Goal: Find specific page/section: Find specific page/section

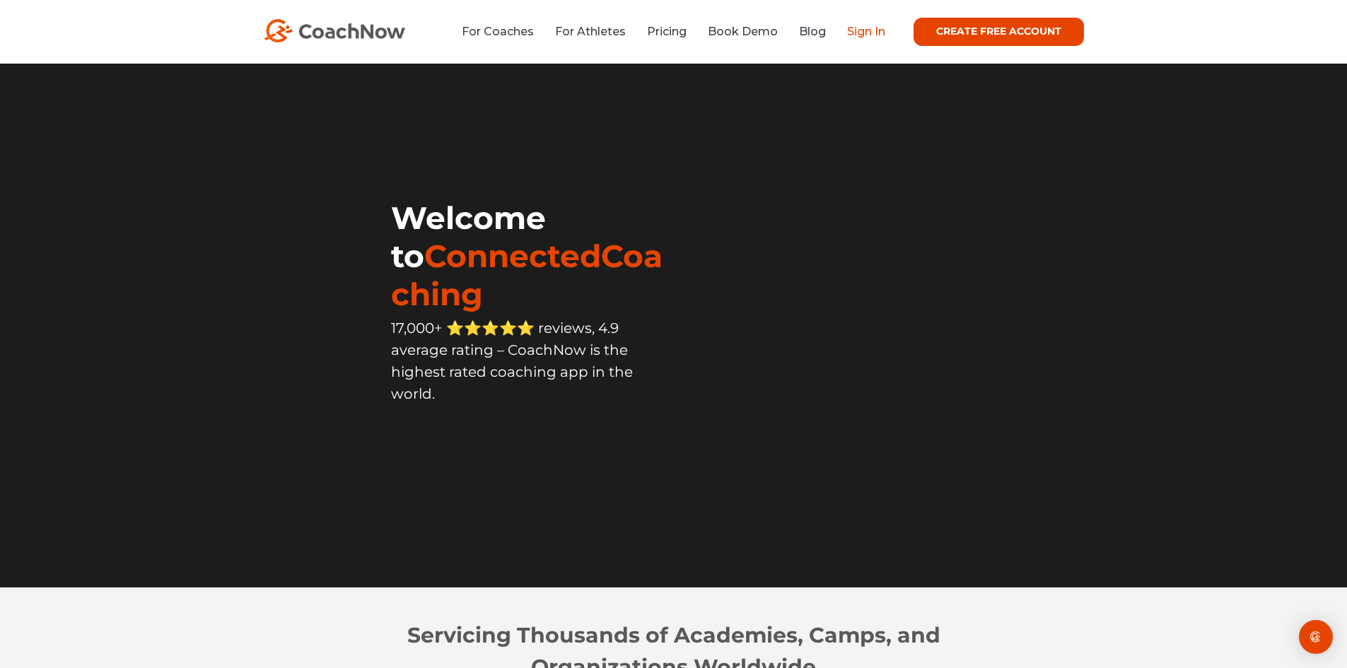
click at [858, 30] on link "Sign In" at bounding box center [866, 31] width 38 height 13
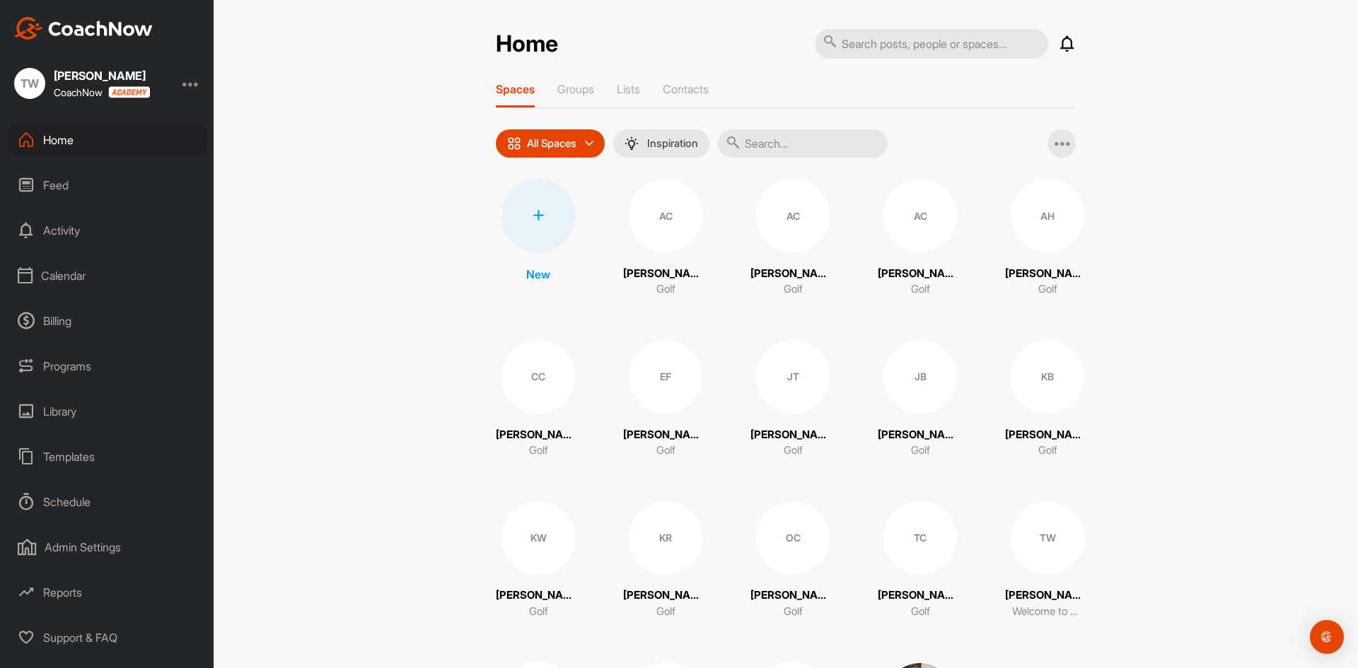
click at [54, 279] on div "Calendar" at bounding box center [107, 275] width 199 height 35
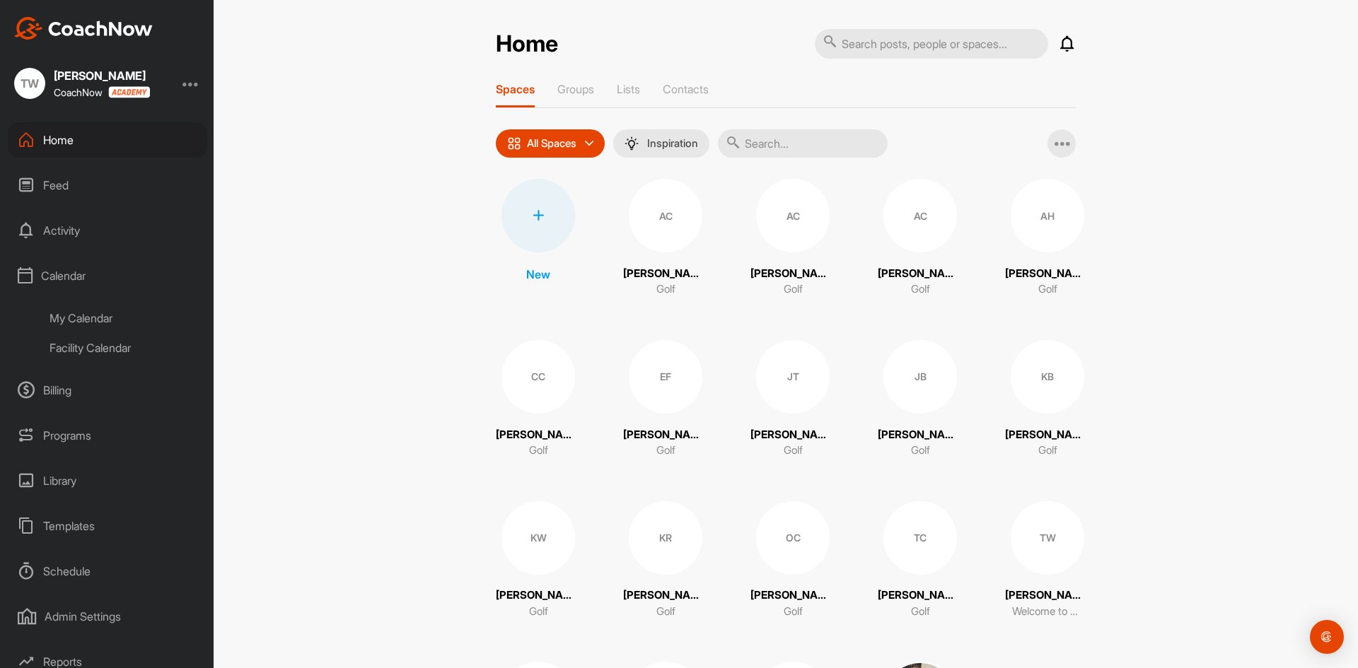
click at [64, 347] on div "Facility Calendar" at bounding box center [124, 348] width 168 height 30
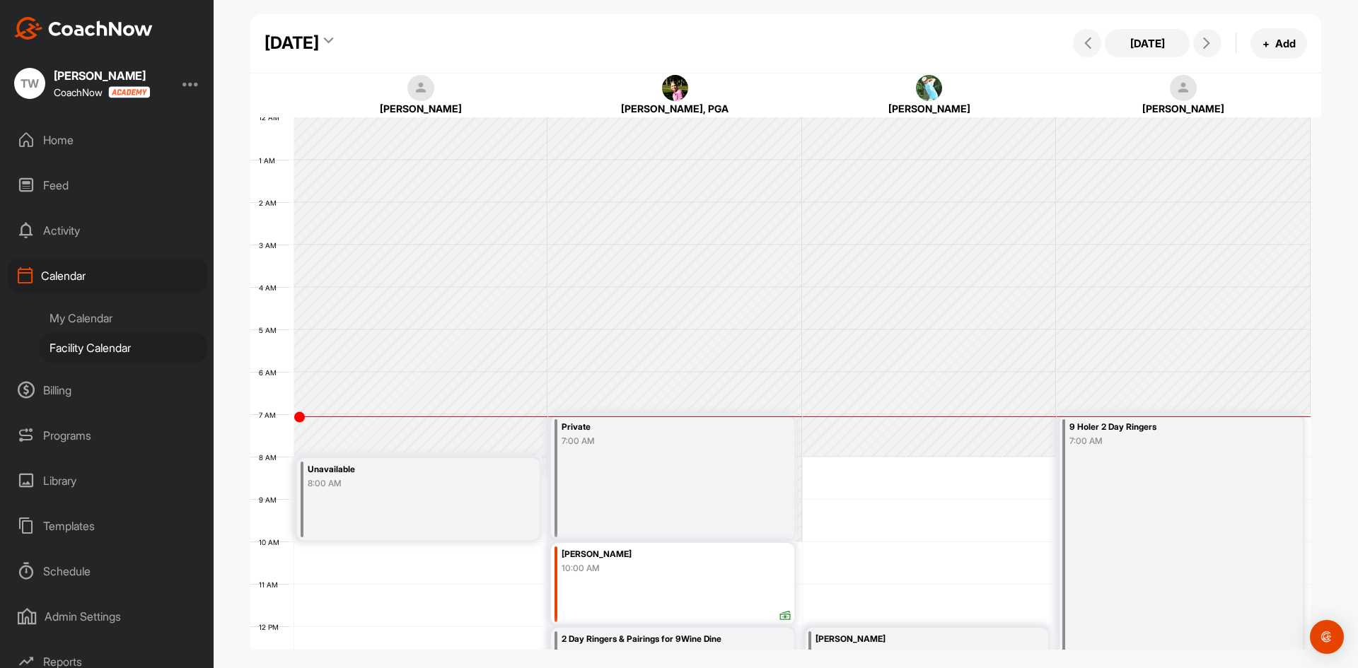
scroll to position [245, 0]
